Goal: Information Seeking & Learning: Find specific fact

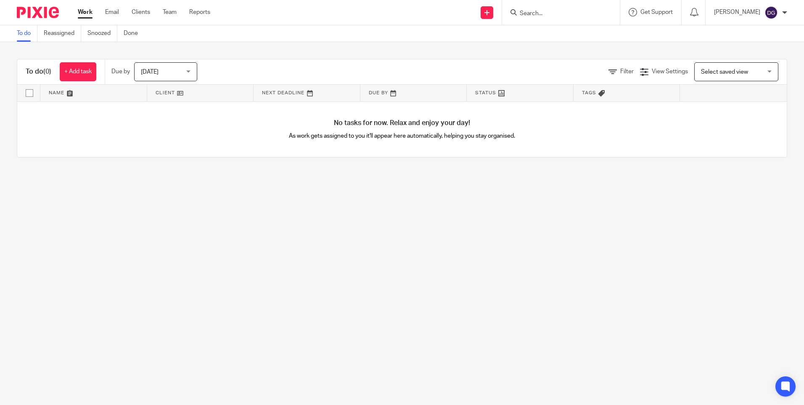
click at [576, 13] on input "Search" at bounding box center [557, 14] width 76 height 8
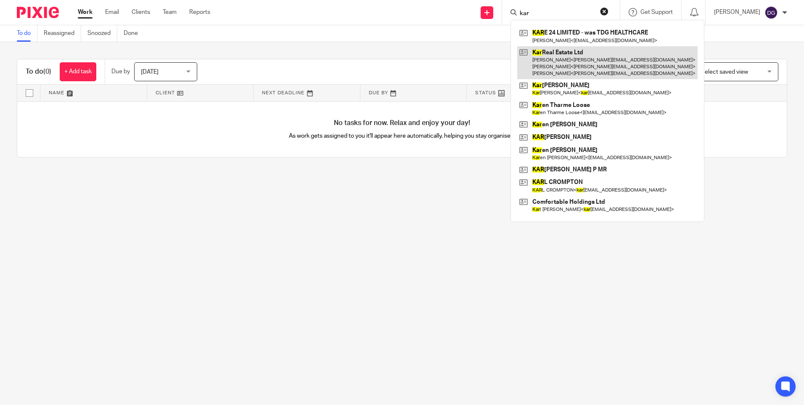
type input "kar"
click at [559, 65] on link at bounding box center [607, 62] width 180 height 33
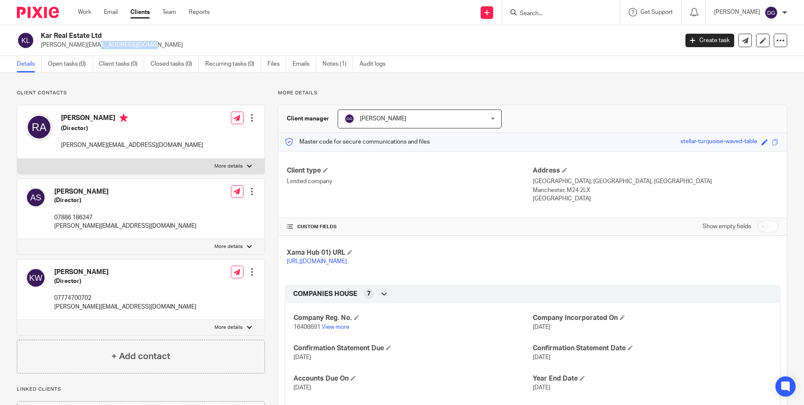
drag, startPoint x: 93, startPoint y: 44, endPoint x: 40, endPoint y: 47, distance: 53.5
click at [40, 47] on div "Kar Real Estate Ltd [PERSON_NAME][EMAIL_ADDRESS][DOMAIN_NAME]" at bounding box center [345, 41] width 656 height 18
copy p "[PERSON_NAME][EMAIL_ADDRESS][DOMAIN_NAME]"
click at [521, 12] on input "Search" at bounding box center [557, 14] width 76 height 8
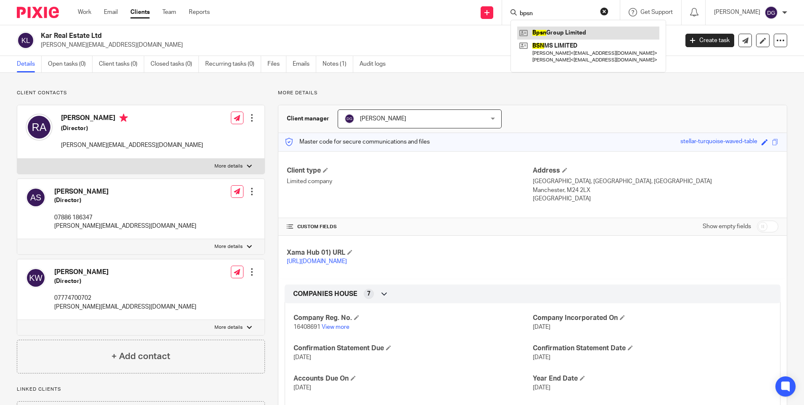
type input "bpsn"
click at [550, 32] on link at bounding box center [588, 32] width 142 height 13
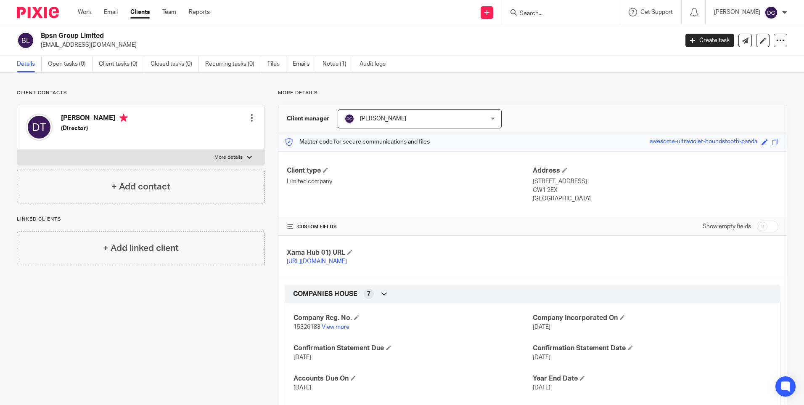
click at [536, 8] on form at bounding box center [564, 12] width 90 height 11
drag, startPoint x: 536, startPoint y: 8, endPoint x: 524, endPoint y: 13, distance: 12.4
click at [524, 13] on input "Search" at bounding box center [557, 14] width 76 height 8
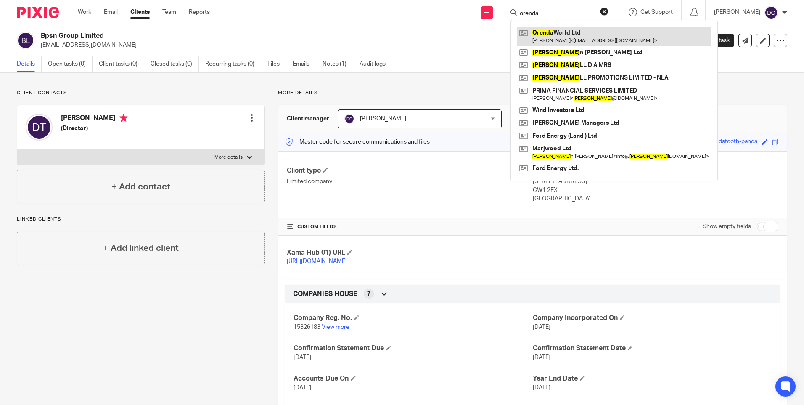
type input "orenda"
click at [557, 40] on link at bounding box center [614, 35] width 194 height 19
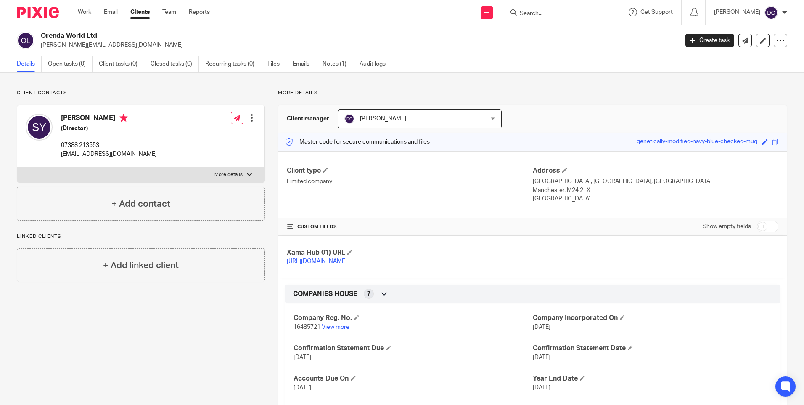
click at [530, 17] on input "Search" at bounding box center [557, 14] width 76 height 8
type input "dlsp"
click at [537, 33] on link at bounding box center [569, 32] width 104 height 13
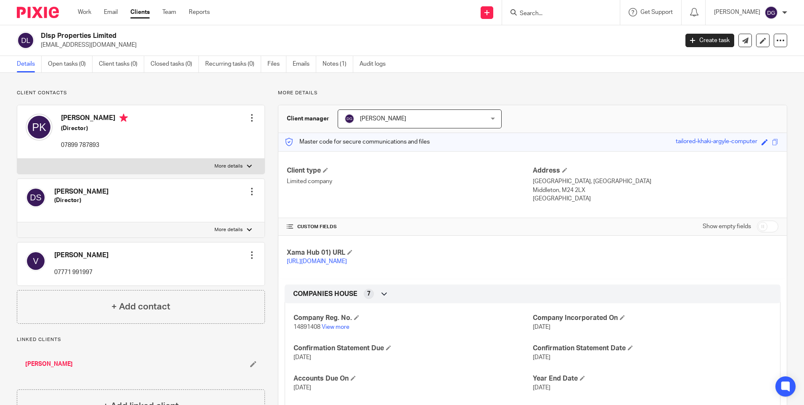
drag, startPoint x: 115, startPoint y: 43, endPoint x: 41, endPoint y: 45, distance: 74.1
click at [41, 45] on p "[EMAIL_ADDRESS][DOMAIN_NAME]" at bounding box center [357, 45] width 632 height 8
copy p "[EMAIL_ADDRESS][DOMAIN_NAME]"
click at [549, 13] on input "Search" at bounding box center [557, 14] width 76 height 8
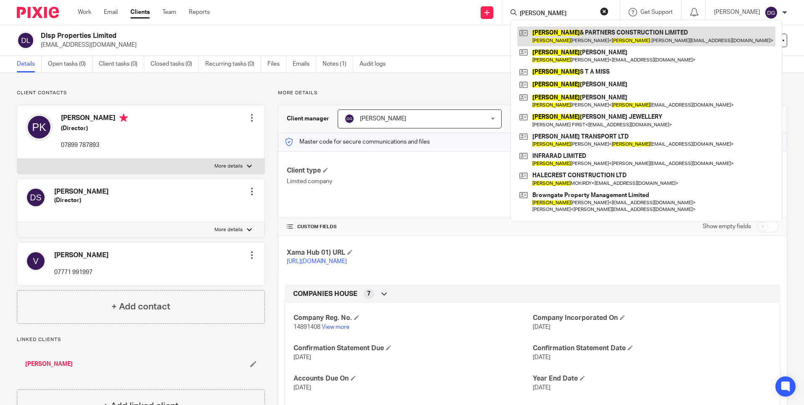
type input "[PERSON_NAME]"
click at [548, 34] on link at bounding box center [646, 35] width 258 height 19
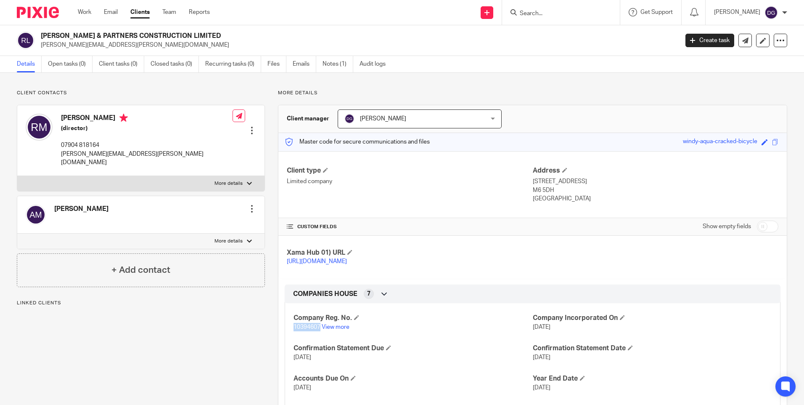
drag, startPoint x: 318, startPoint y: 335, endPoint x: 292, endPoint y: 335, distance: 26.1
click at [294, 331] on p "10394607 View more" at bounding box center [413, 327] width 239 height 8
copy span "10394607"
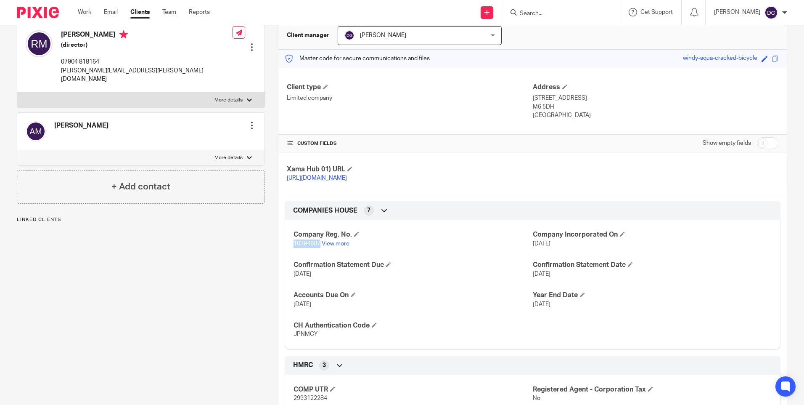
scroll to position [84, 0]
drag, startPoint x: 314, startPoint y: 342, endPoint x: 290, endPoint y: 343, distance: 24.0
click at [290, 343] on div "Company Reg. No. 10394607 View more Company Incorporated On [DATE] Confirmation…" at bounding box center [533, 280] width 496 height 136
copy span "JPNMCY"
drag, startPoint x: 318, startPoint y: 250, endPoint x: 291, endPoint y: 252, distance: 27.4
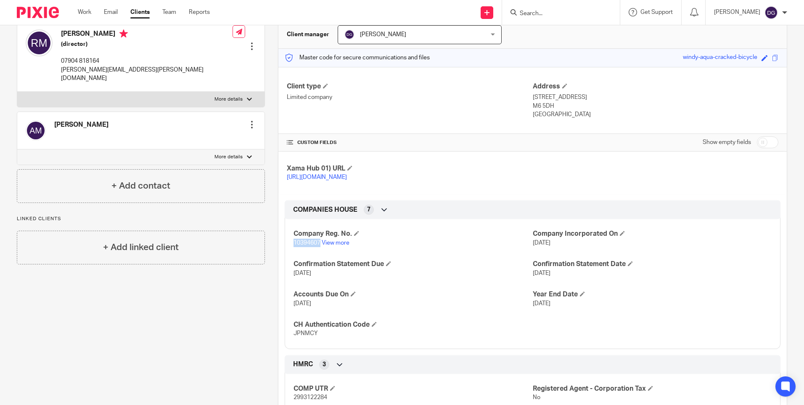
click at [291, 252] on div "Company Reg. No. 10394607 View more Company Incorporated On [DATE] Confirmation…" at bounding box center [533, 280] width 496 height 136
copy span "10394607"
drag, startPoint x: 315, startPoint y: 342, endPoint x: 291, endPoint y: 344, distance: 23.6
click at [294, 336] on span "JPNMCY" at bounding box center [306, 333] width 24 height 6
copy span "JPNMCY"
